Goal: Task Accomplishment & Management: Manage account settings

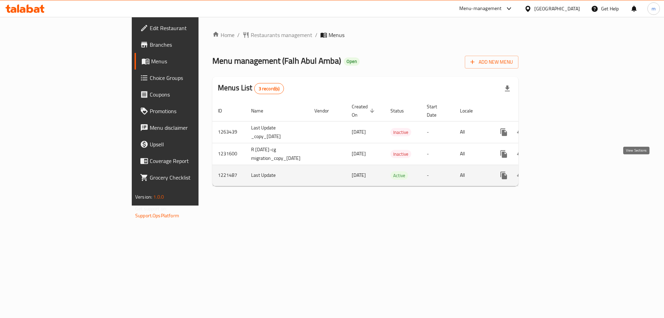
click at [558, 171] on icon "enhanced table" at bounding box center [553, 175] width 8 height 8
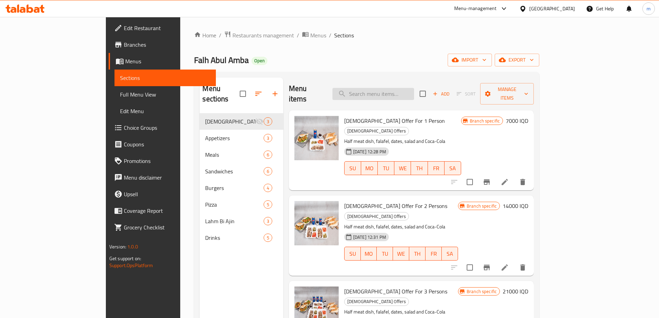
click at [406, 88] on input "search" at bounding box center [373, 94] width 82 height 12
paste input "Rizo"
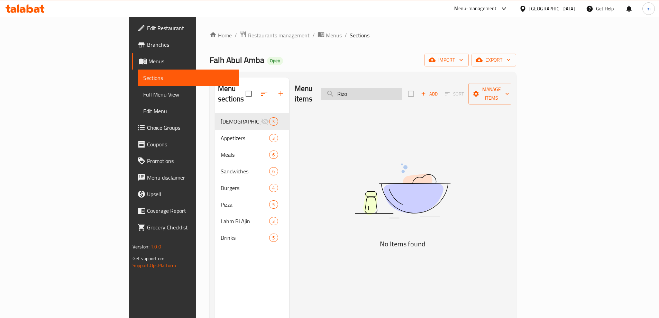
type input "Riz"
click at [399, 88] on input "Riz" at bounding box center [362, 94] width 82 height 12
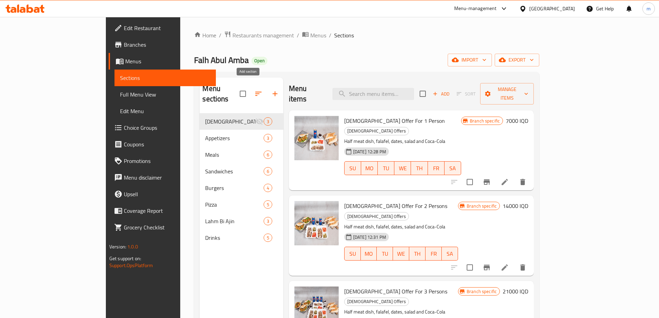
click at [267, 91] on button "button" at bounding box center [275, 93] width 17 height 17
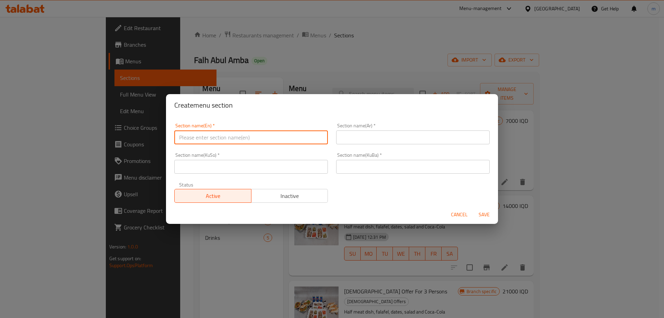
click at [271, 139] on input "text" at bounding box center [251, 137] width 154 height 14
paste input "Rizo"
type input "Rizo"
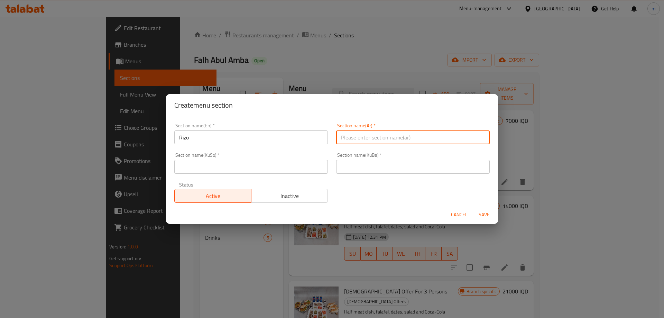
click at [366, 135] on input "text" at bounding box center [413, 137] width 154 height 14
type input "الريزو"
click at [377, 167] on input "text" at bounding box center [413, 167] width 154 height 14
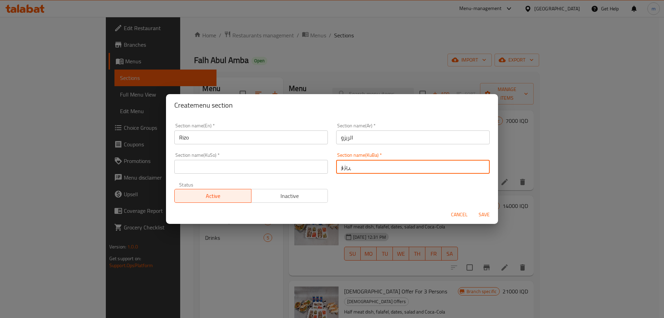
click at [377, 167] on input "ڕیزۆ" at bounding box center [413, 167] width 154 height 14
type input "ڕیزۆ"
click at [303, 169] on input "text" at bounding box center [251, 167] width 154 height 14
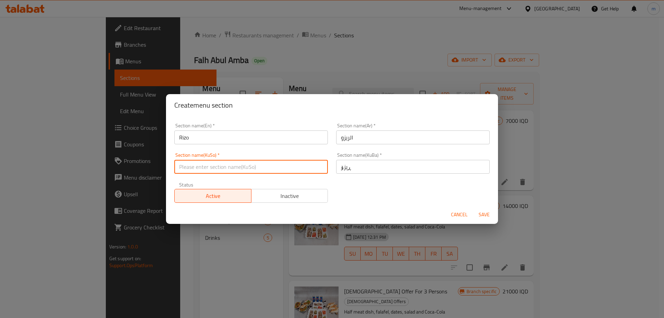
paste input "ڕیزۆ"
type input "ڕیزۆ"
click at [483, 214] on span "Save" at bounding box center [484, 214] width 17 height 9
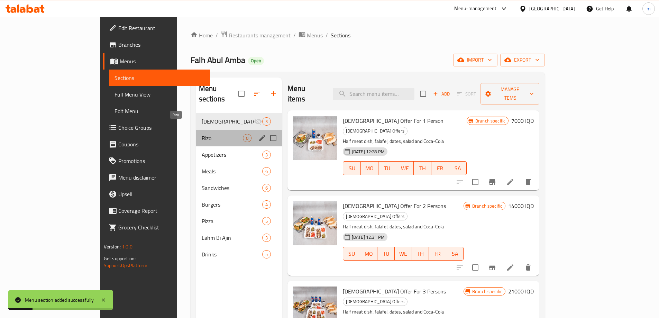
click at [202, 134] on span "Rizo" at bounding box center [222, 138] width 41 height 8
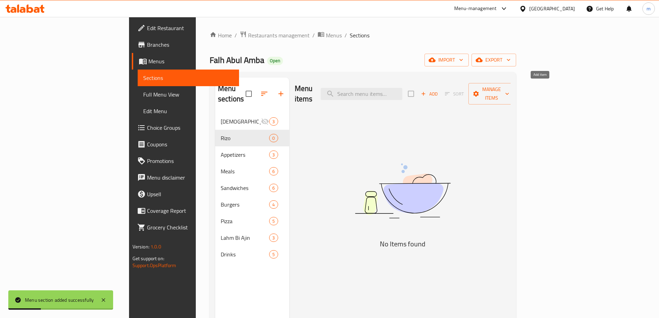
click at [438, 90] on span "Add" at bounding box center [429, 94] width 19 height 8
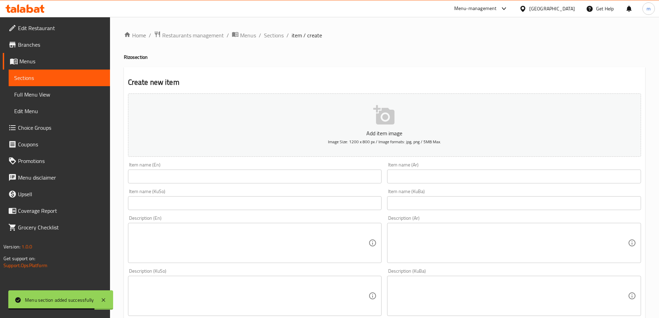
click at [124, 57] on h4 "Rizo section" at bounding box center [384, 57] width 521 height 7
copy h4 "Rizo"
click at [218, 179] on input "text" at bounding box center [255, 176] width 254 height 14
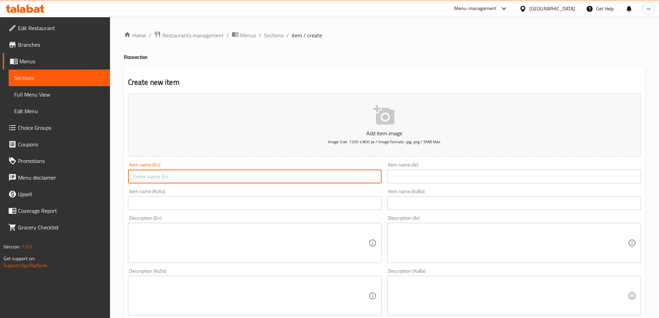
paste input "Rizo"
type input "Rizo"
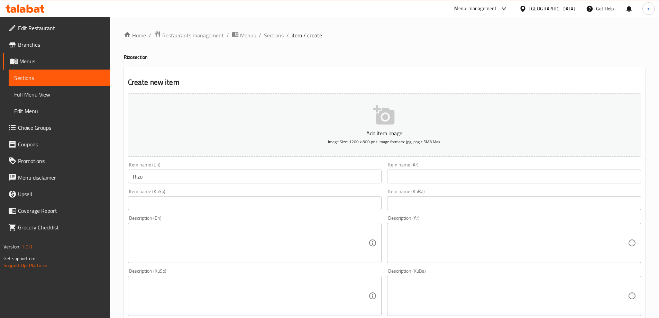
click at [460, 167] on div "Item name (Ar) Item name (Ar)" at bounding box center [514, 172] width 254 height 21
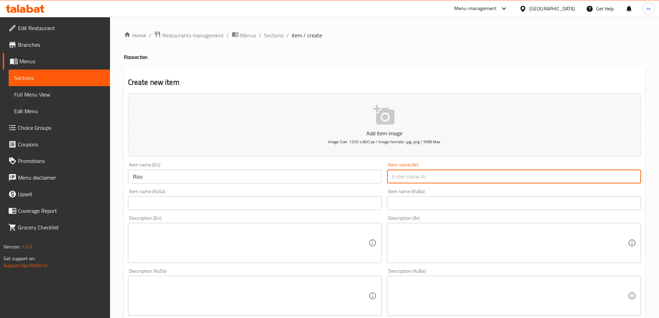
click at [448, 178] on input "text" at bounding box center [514, 176] width 254 height 14
paste input "ريزو"
type input "ريزو"
drag, startPoint x: 365, startPoint y: 204, endPoint x: 362, endPoint y: 206, distance: 3.6
click at [365, 204] on input "text" at bounding box center [255, 203] width 254 height 14
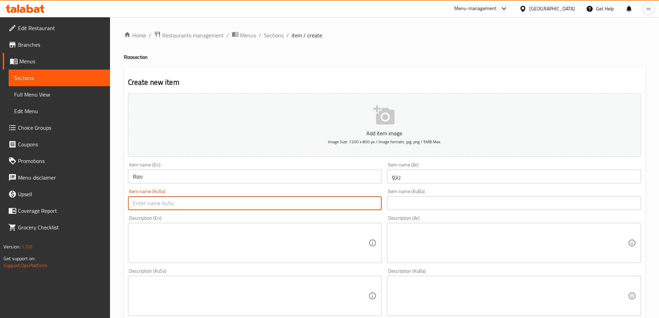
paste input "ڕیزۆ"
type input "ڕیزۆ"
click at [204, 223] on div "Description (En) Description (En)" at bounding box center [255, 238] width 254 height 47
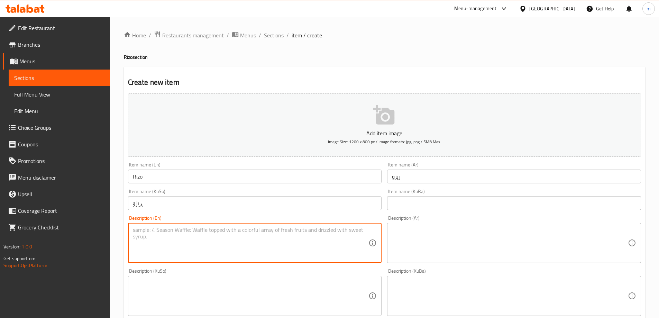
click at [206, 233] on textarea at bounding box center [251, 242] width 236 height 33
paste textarea "rice, crispy chicken pieces، mayonnaise sauce, ketchup sauce, smoked paprika sa…"
drag, startPoint x: 133, startPoint y: 228, endPoint x: 134, endPoint y: 232, distance: 4.5
click at [134, 232] on textarea "rice, crispy chicken pieces، mayonnaise sauce, ketchup sauce, smoked paprika sa…" at bounding box center [251, 242] width 236 height 33
type textarea "Rice, crispy chicken pieces، mayonnaise sauce, ketchup sauce, smoked paprika sa…"
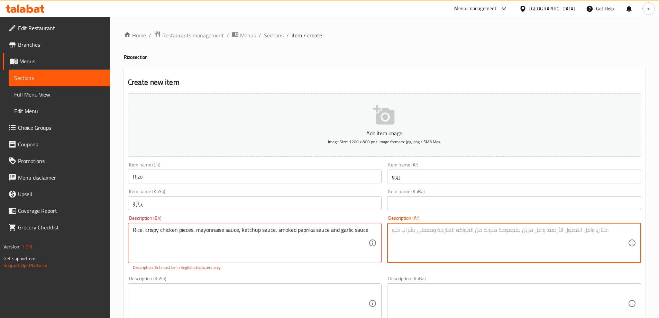
click at [475, 245] on textarea at bounding box center [510, 242] width 236 height 33
paste textarea "أرز، قطع دجاج مقرمشة، صلصة مايونيز، صلصة كاتشب، صلصة بابريكا مدخنة وصلصة ثوم"
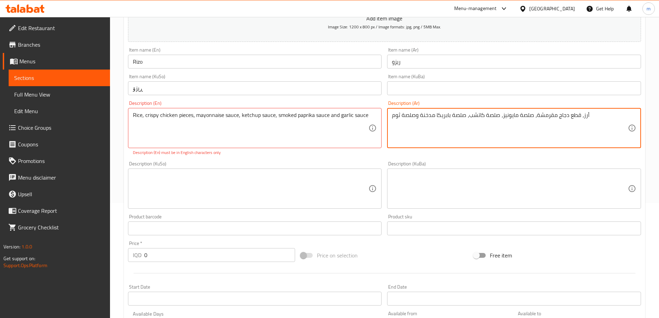
scroll to position [115, 0]
type textarea "أرز، قطع دجاج مقرمشة، صلصة مايونيز، صلصة كاتشب، صلصة بابريكا مدخنة وصلصة ثوم"
click at [352, 202] on textarea at bounding box center [251, 188] width 236 height 33
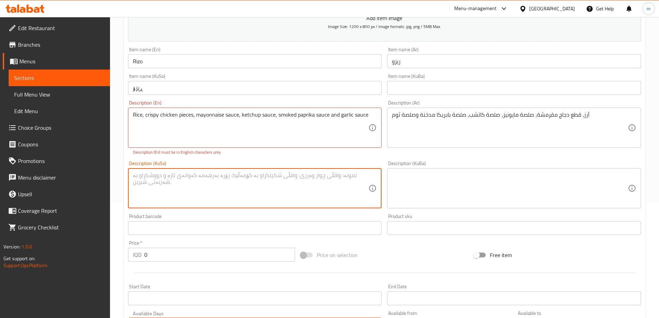
paste textarea "برنج، پارچە مریشکی کریسپی، سۆسی مایۆنیز، سۆسی کەچەپ، سۆسی پاپریکای مودەخەن و سۆ…"
type textarea "برنج، پارچە مریشکی کریسپی، سۆسی مایۆنیز، سۆسی کەچەپ، سۆسی پاپریکای مودەخەن و سۆ…"
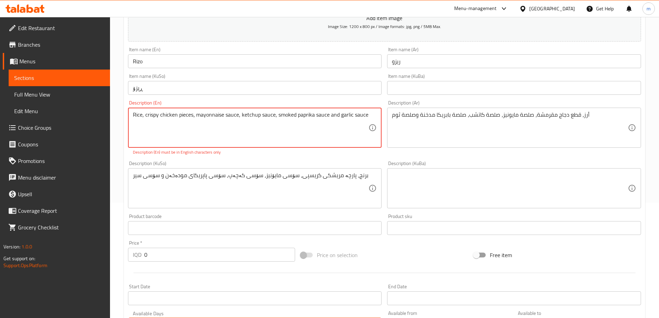
click at [244, 136] on textarea "Rice, crispy chicken pieces، mayonnaise sauce, ketchup sauce, smoked paprika sa…" at bounding box center [251, 127] width 236 height 33
paste textarea ","
type textarea "Rice, crispy chicken pieces, mayonnaise sauce, ketchup sauce, smoked paprika sa…"
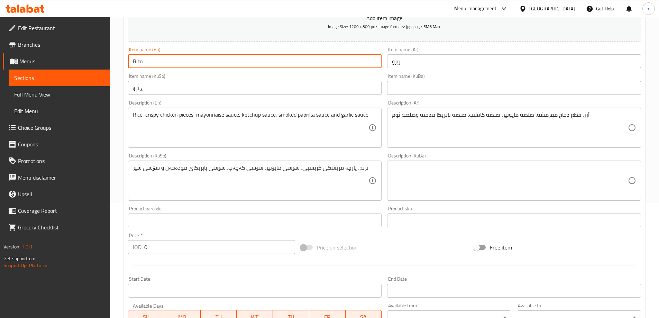
click at [175, 65] on input "Rizo" at bounding box center [255, 61] width 254 height 14
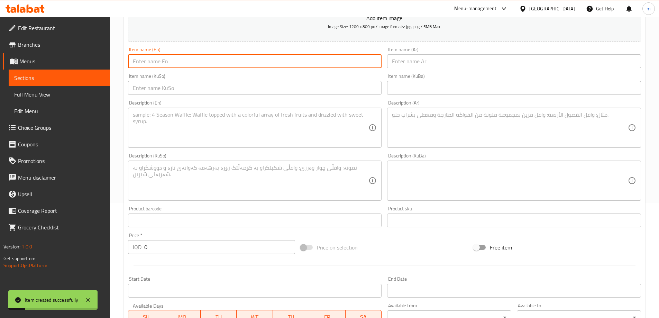
click at [30, 95] on span "Full Menu View" at bounding box center [59, 94] width 90 height 8
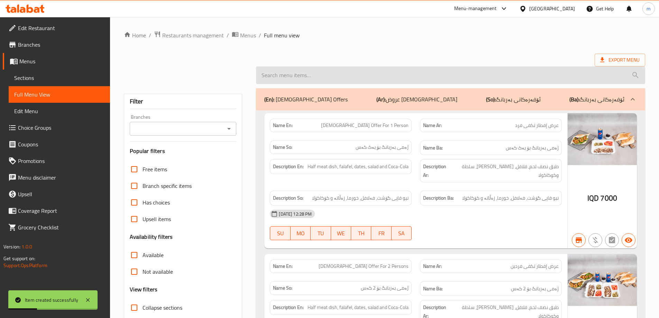
click at [267, 82] on input "search" at bounding box center [450, 75] width 389 height 18
paste input "Rizo"
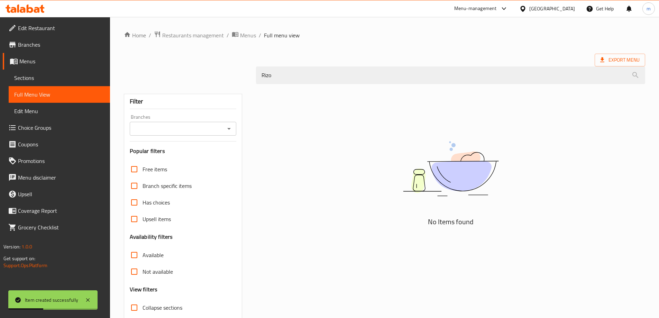
click at [229, 127] on icon "Open" at bounding box center [229, 128] width 8 height 8
type input "Rizo"
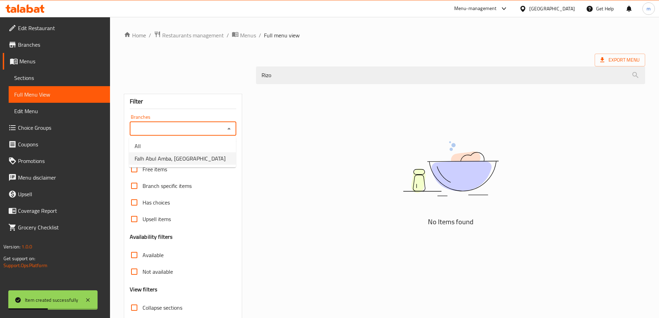
click at [209, 156] on li "Falh Abul Amba, Ankawa" at bounding box center [182, 158] width 107 height 12
type input "Falh Abul Amba, Ankawa"
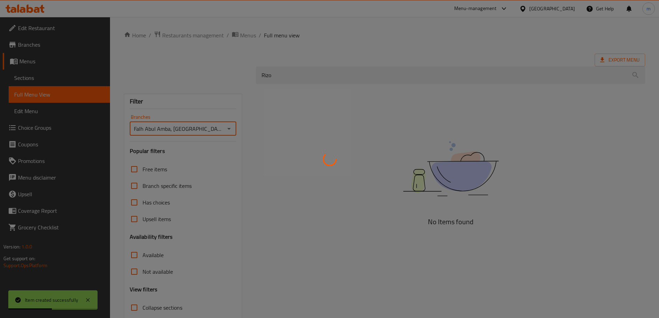
scroll to position [45, 0]
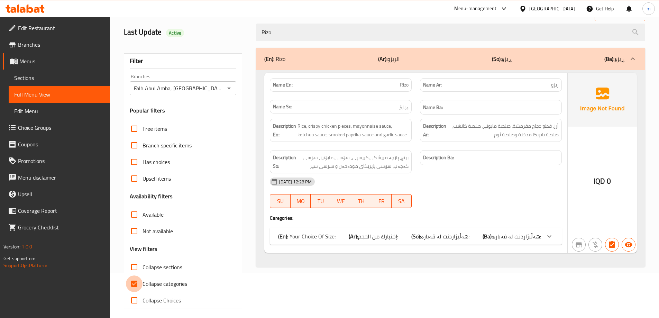
click at [134, 283] on input "Collapse categories" at bounding box center [134, 283] width 17 height 17
checkbox input "false"
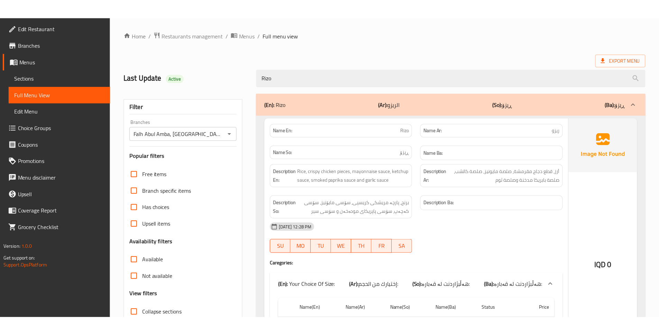
scroll to position [85, 0]
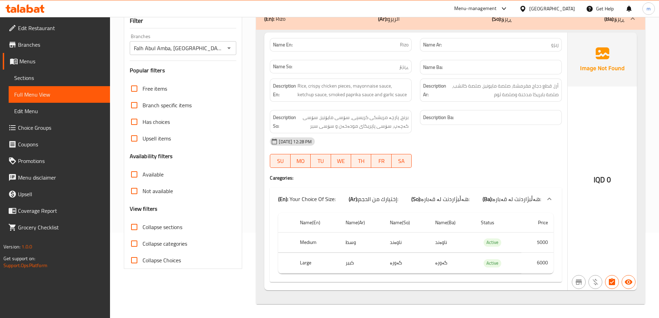
click at [15, 9] on icon at bounding box center [13, 10] width 6 height 6
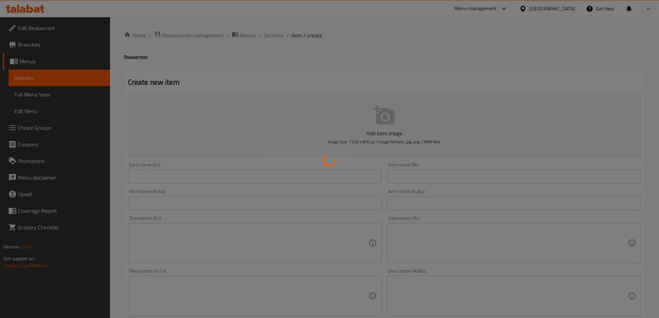
click at [33, 128] on div at bounding box center [329, 159] width 659 height 318
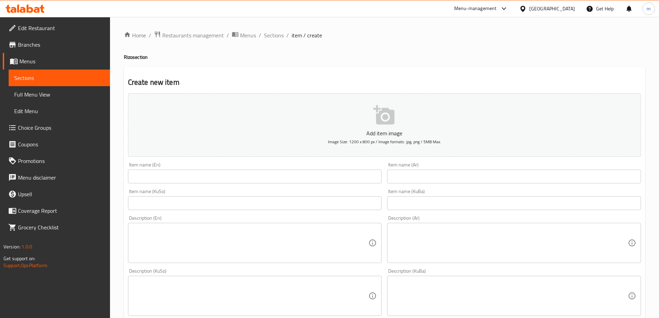
click at [33, 128] on div at bounding box center [329, 159] width 659 height 318
click at [33, 128] on div "Edit Restaurant Branches Menus Sections Full Menu View Edit Menu Choice Groups …" at bounding box center [329, 292] width 659 height 551
click at [33, 128] on span "Choice Groups" at bounding box center [61, 127] width 86 height 8
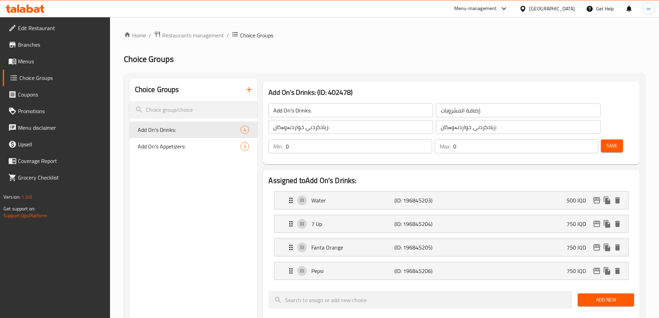
click at [253, 90] on icon "button" at bounding box center [249, 89] width 8 height 8
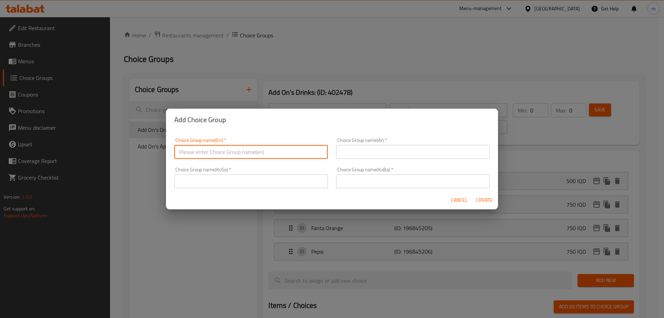
click at [266, 147] on input "text" at bounding box center [251, 152] width 154 height 14
paste input "Your Choice Of Size:"
type input "Your Choice Of Size:"
click at [374, 145] on input "text" at bounding box center [413, 152] width 154 height 14
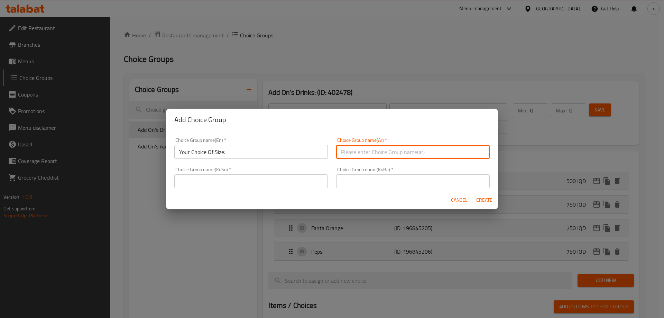
paste input "إختيارك من الحجم:"
type input "إختيارك من الحجم:"
click at [326, 181] on div "Choice Group name(KuSo)   * Choice Group name(KuSo) *" at bounding box center [251, 177] width 162 height 29
click at [314, 181] on input "text" at bounding box center [251, 181] width 154 height 14
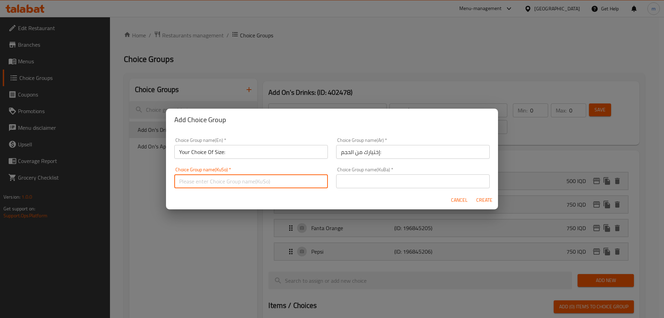
paste input "هەڵبژاردنت لە قەبارە:"
type input "هەڵبژاردنت لە قەبارە:"
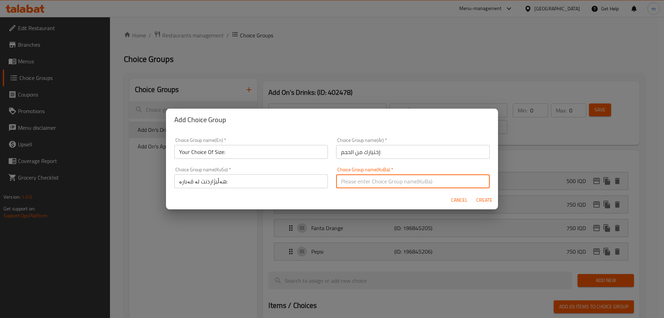
click at [421, 182] on input "text" at bounding box center [413, 181] width 154 height 14
paste input "هەڵبژاردنت لە قەبارە:"
type input "هەڵبژاردنت لە قەبارە:"
click at [478, 199] on span "Create" at bounding box center [484, 200] width 17 height 9
type input "Your Choice Of Size:"
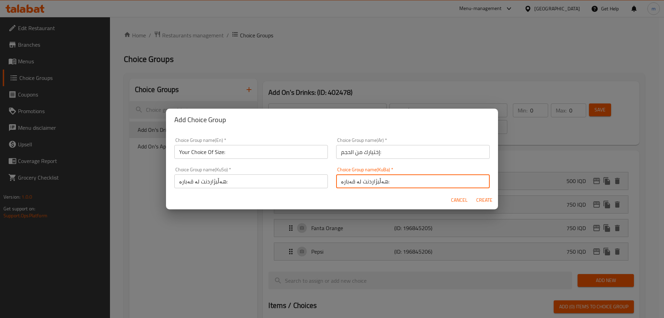
type input "إختيارك من الحجم:"
type input "هەڵبژاردنت لە قەبارە:"
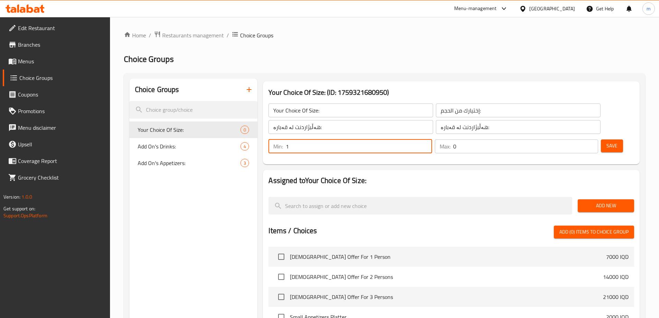
type input "1"
click at [432, 139] on input "1" at bounding box center [359, 146] width 146 height 14
type input "1"
click at [580, 139] on input "1" at bounding box center [525, 146] width 145 height 14
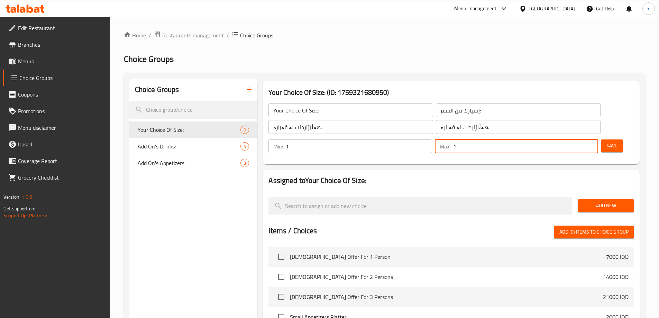
click at [606, 141] on span "Save" at bounding box center [611, 145] width 11 height 9
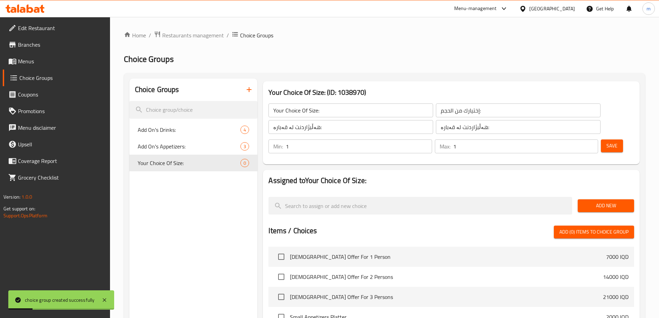
click at [619, 201] on span "Add New" at bounding box center [605, 205] width 45 height 9
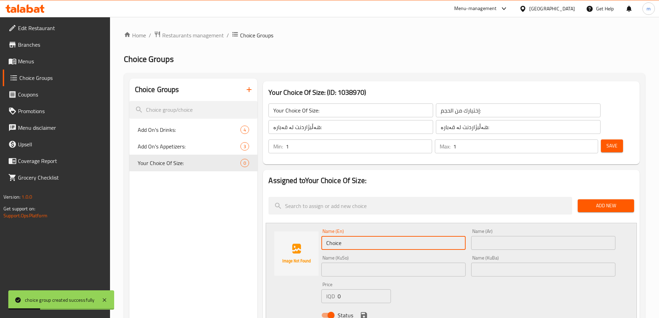
click at [348, 236] on input "Choice" at bounding box center [393, 243] width 144 height 14
paste input "Medium"
type input "Medium"
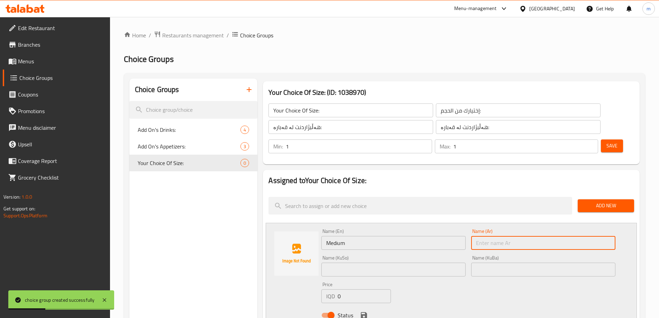
click at [477, 236] on input "text" at bounding box center [543, 243] width 144 height 14
paste input "وسط"
type input "وسط"
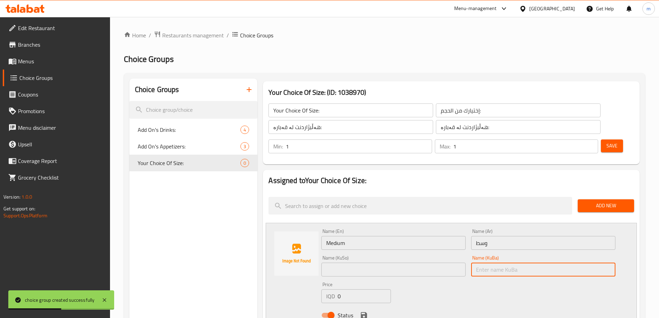
click at [473, 262] on input "text" at bounding box center [543, 269] width 144 height 14
paste input "ناوەند"
type input "ناوەند"
click at [440, 262] on input "text" at bounding box center [393, 269] width 144 height 14
paste input "ناوەند"
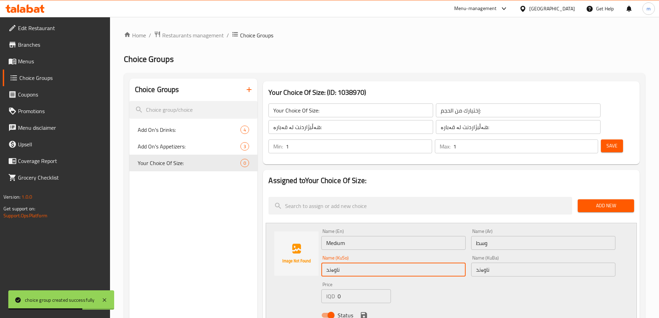
type input "ناوەند"
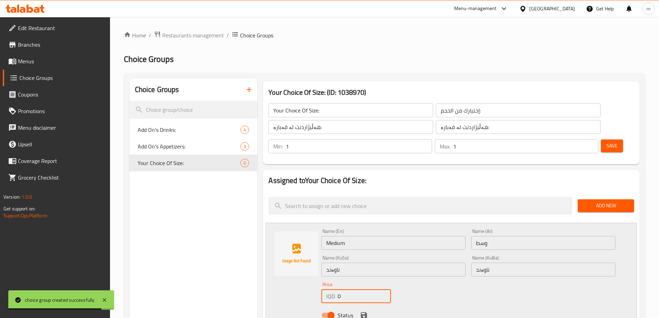
paste input "500"
drag, startPoint x: 341, startPoint y: 271, endPoint x: 337, endPoint y: 280, distance: 9.9
click at [332, 289] on div "IQD 0 Price" at bounding box center [355, 296] width 69 height 14
type input "5000"
click at [362, 311] on icon "save" at bounding box center [364, 315] width 8 height 8
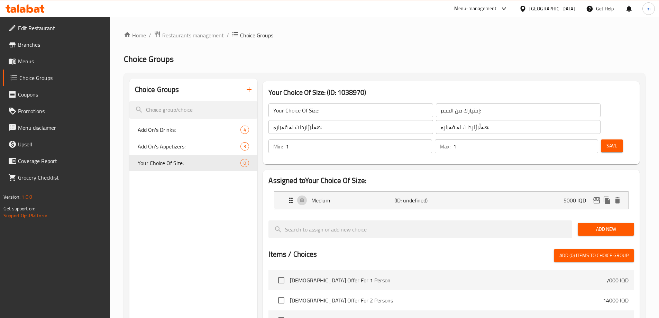
click at [606, 141] on span "Save" at bounding box center [611, 145] width 11 height 9
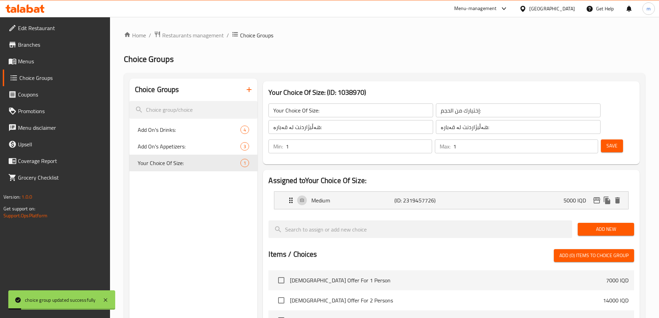
click at [601, 223] on button "Add New" at bounding box center [605, 229] width 56 height 13
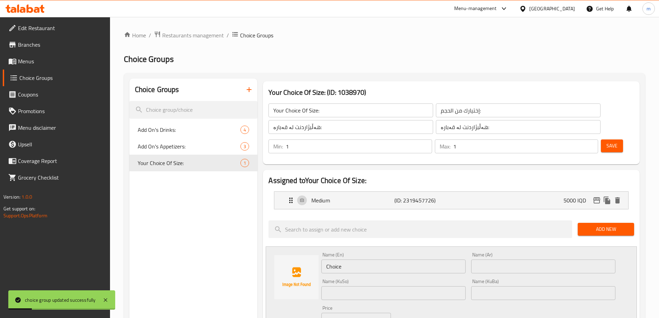
click at [357, 259] on input "Choice" at bounding box center [393, 266] width 144 height 14
paste input "Larg"
click at [357, 259] on input "Choice" at bounding box center [393, 266] width 144 height 14
type input "Large"
click at [492, 259] on input "text" at bounding box center [543, 266] width 144 height 14
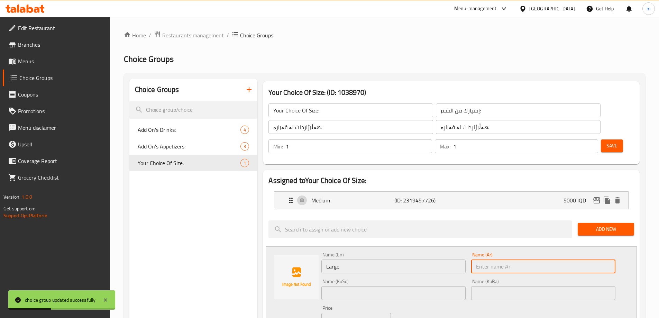
paste input "كبير"
type input "كبير"
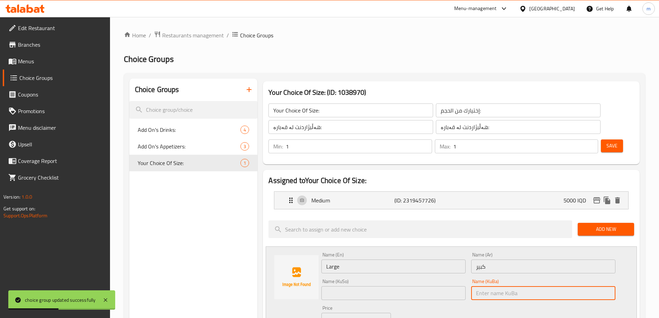
click at [476, 286] on input "text" at bounding box center [543, 293] width 144 height 14
paste input "گەورە"
type input "گەورە"
click at [441, 286] on input "text" at bounding box center [393, 293] width 144 height 14
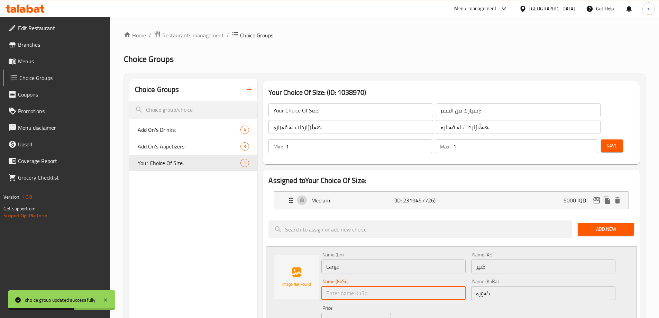
paste input "گەورە"
type input "گەورە"
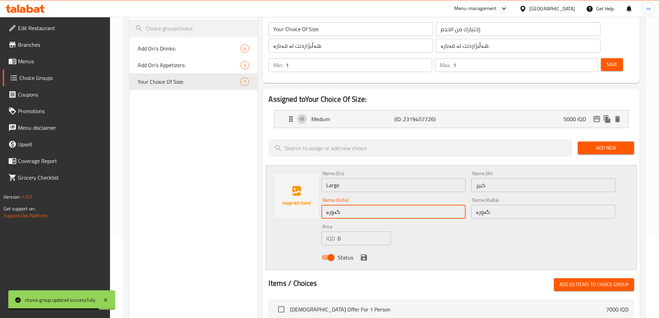
scroll to position [115, 0]
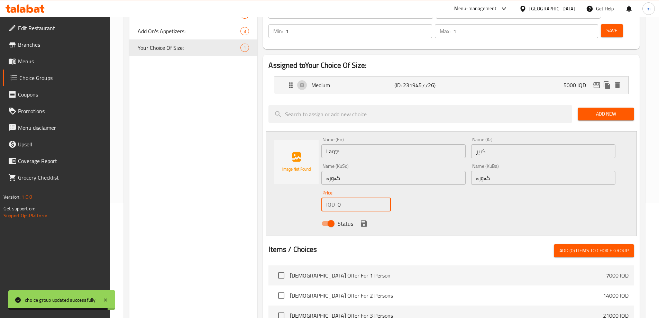
drag, startPoint x: 340, startPoint y: 188, endPoint x: 336, endPoint y: 188, distance: 3.8
click at [336, 197] on div "IQD 0 Price" at bounding box center [355, 204] width 69 height 14
paste input "600"
type input "6000"
click at [365, 220] on icon "save" at bounding box center [364, 223] width 6 height 6
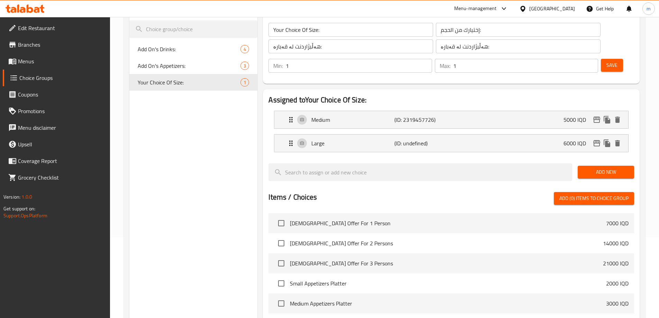
scroll to position [58, 0]
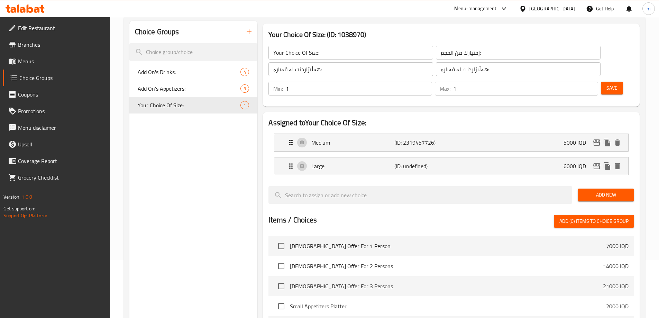
click at [608, 82] on button "Save" at bounding box center [612, 88] width 22 height 13
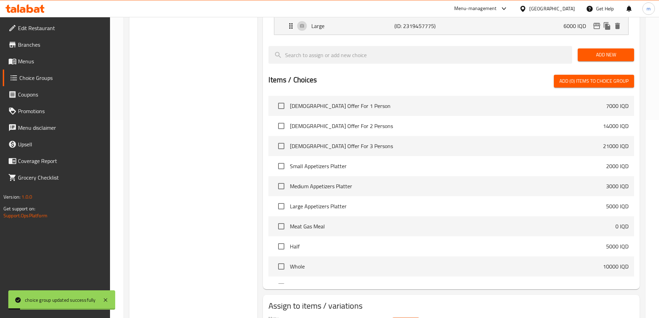
scroll to position [220, 0]
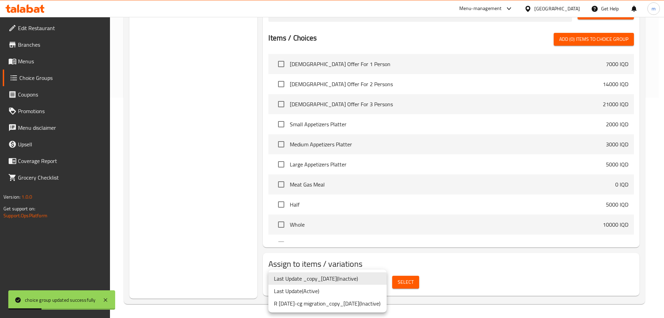
click at [287, 295] on li "Last Update ( Active )" at bounding box center [327, 291] width 118 height 12
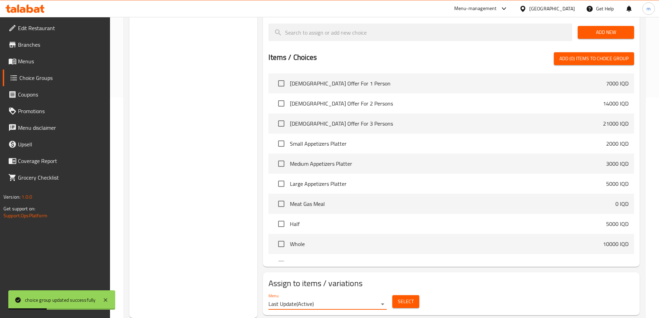
click at [394, 295] on button "Select" at bounding box center [405, 301] width 27 height 13
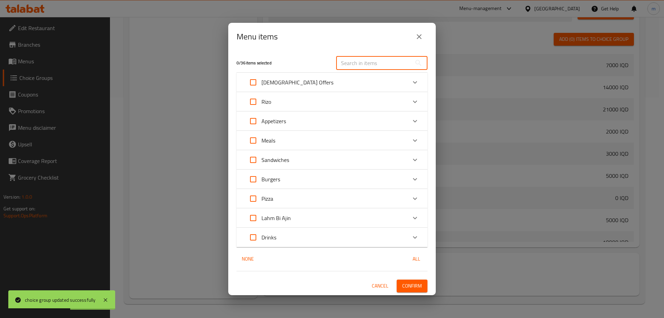
click at [360, 60] on input "text" at bounding box center [373, 63] width 75 height 14
paste input "Rizo"
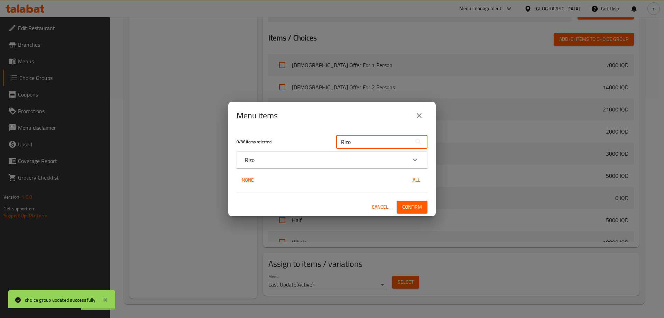
type input "Rizo"
click at [407, 159] on div "Expand" at bounding box center [415, 159] width 17 height 17
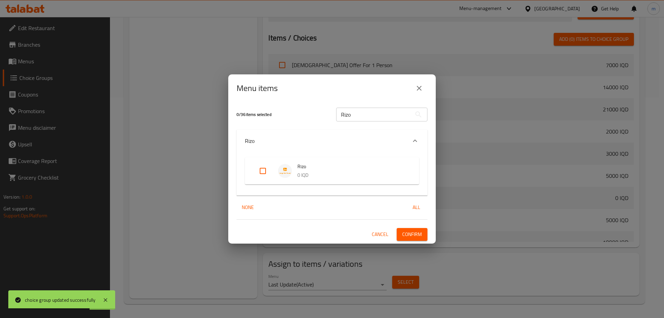
click at [266, 167] on input "Expand" at bounding box center [262, 171] width 17 height 17
checkbox input "true"
click at [397, 230] on button "Confirm" at bounding box center [412, 234] width 31 height 13
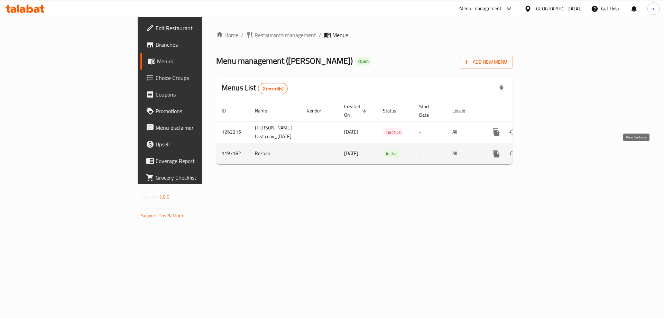
click at [550, 155] on icon "enhanced table" at bounding box center [546, 153] width 8 height 8
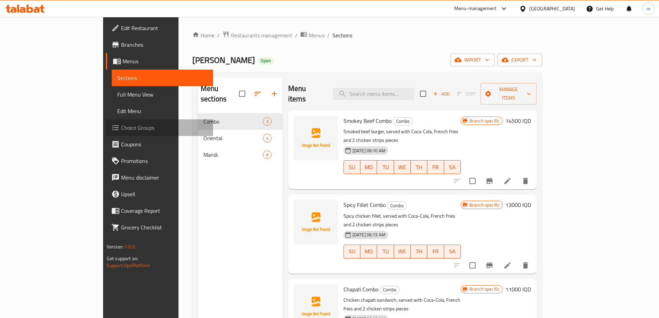
click at [121, 128] on span "Choice Groups" at bounding box center [164, 127] width 86 height 8
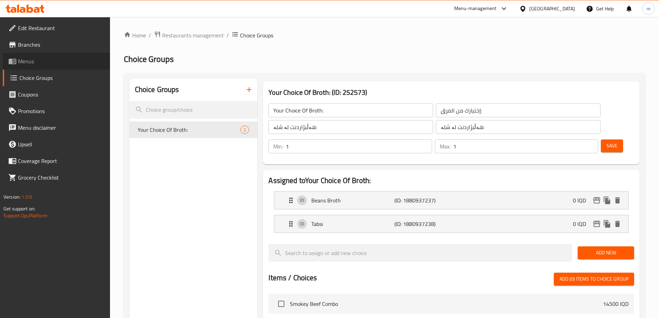
click at [26, 63] on span "Menus" at bounding box center [61, 61] width 86 height 8
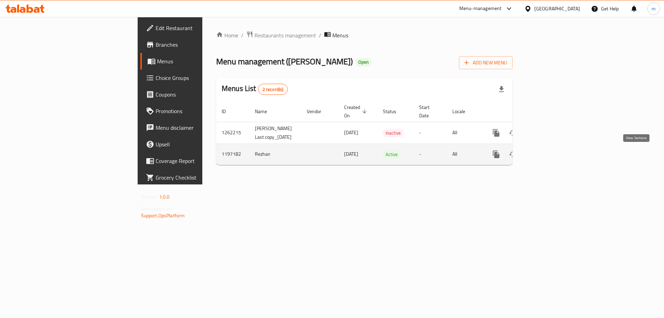
click at [550, 154] on icon "enhanced table" at bounding box center [546, 154] width 8 height 8
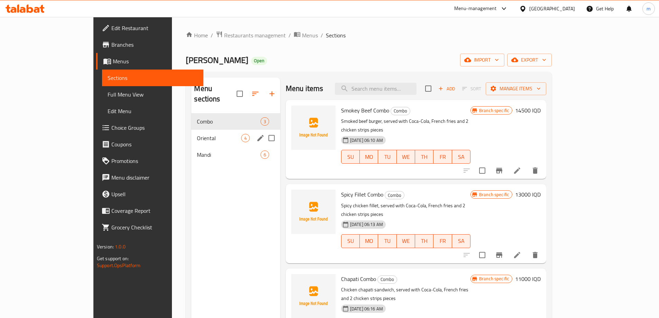
click at [197, 134] on span "Oriental" at bounding box center [219, 138] width 44 height 8
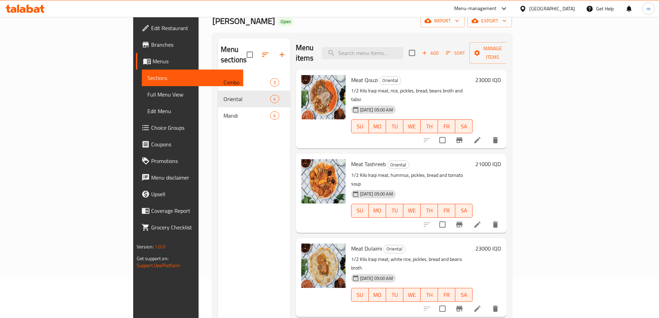
scroll to position [97, 0]
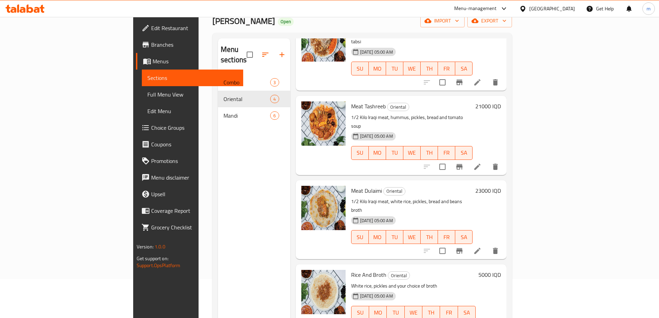
scroll to position [0, 0]
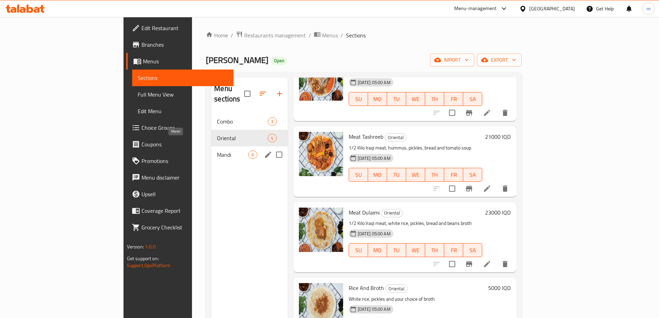
click at [217, 150] on span "Mandi" at bounding box center [232, 154] width 31 height 8
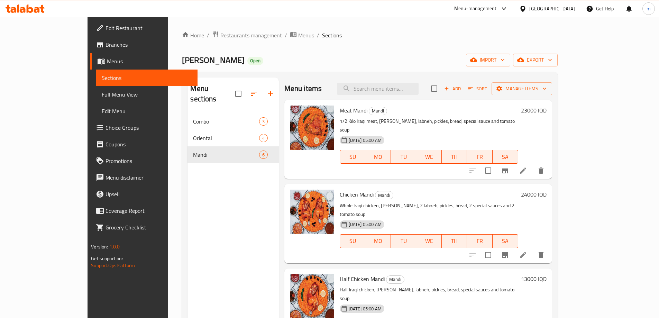
click at [102, 95] on span "Full Menu View" at bounding box center [147, 94] width 90 height 8
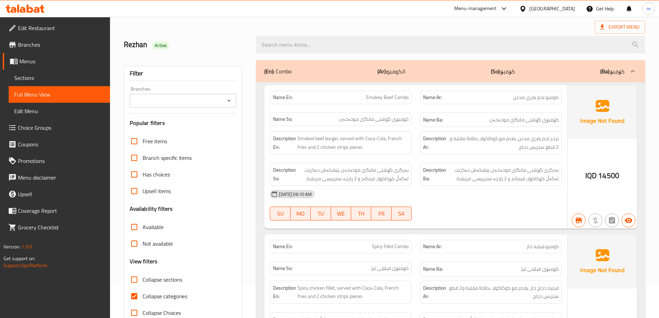
scroll to position [58, 0]
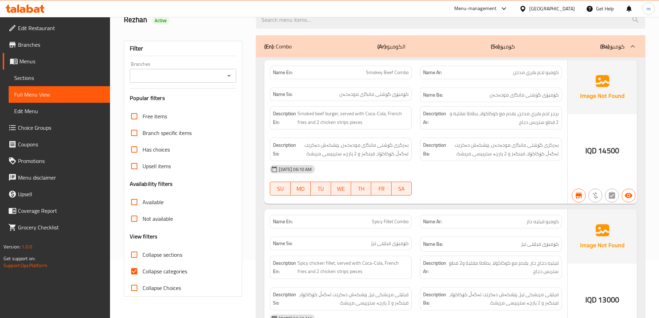
drag, startPoint x: 163, startPoint y: 272, endPoint x: 233, endPoint y: 222, distance: 86.4
click at [163, 272] on span "Collapse categories" at bounding box center [164, 271] width 45 height 8
click at [142, 272] on input "Collapse categories" at bounding box center [134, 271] width 17 height 17
checkbox input "false"
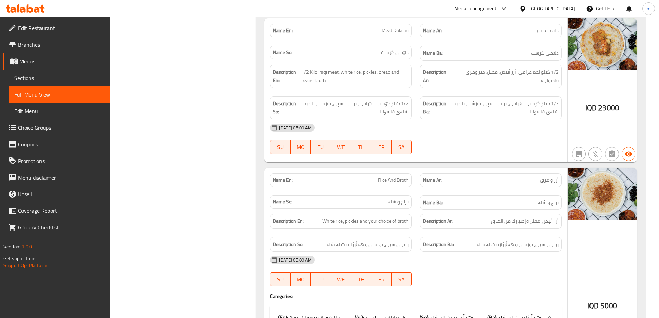
scroll to position [922, 0]
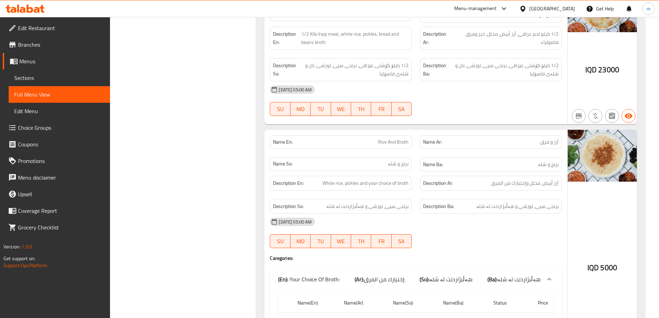
click at [29, 11] on icon at bounding box center [25, 8] width 39 height 8
